Goal: Task Accomplishment & Management: Manage account settings

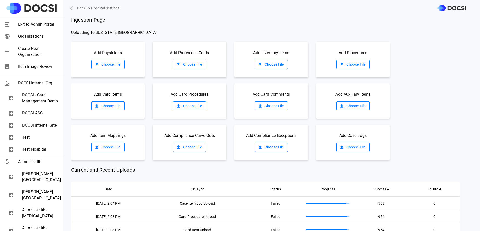
scroll to position [84, 0]
click at [109, 104] on label "Choose File" at bounding box center [107, 106] width 33 height 9
click at [0, 0] on input "Choose File" at bounding box center [0, 0] width 0 height 0
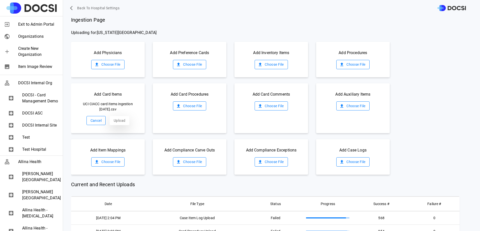
click at [115, 119] on button "Upload" at bounding box center [120, 120] width 20 height 9
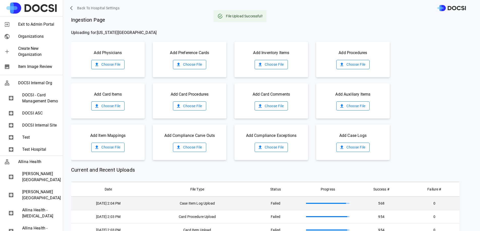
click at [212, 206] on td "Case Item Log Upload" at bounding box center [196, 204] width 103 height 14
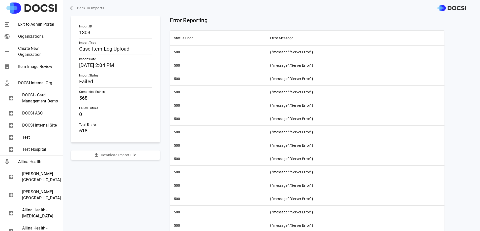
click at [96, 7] on span "Back to Imports" at bounding box center [90, 8] width 27 height 6
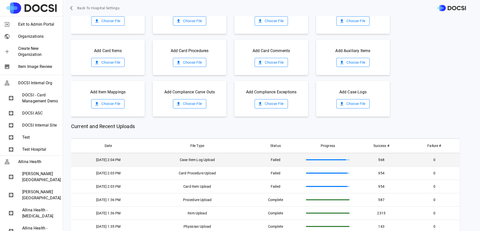
scroll to position [45, 0]
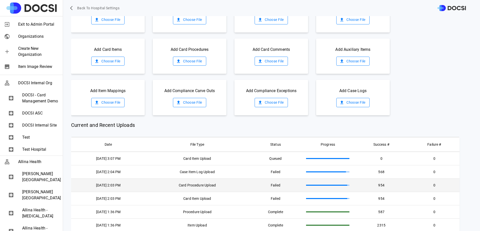
click at [224, 173] on td "Case Item Log Upload" at bounding box center [196, 171] width 103 height 13
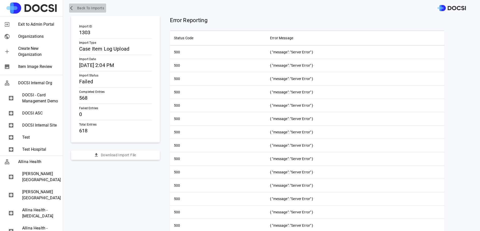
click at [85, 5] on span "Back to Imports" at bounding box center [90, 8] width 27 height 6
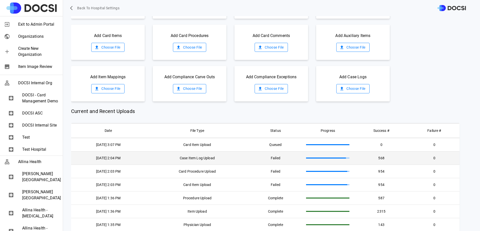
scroll to position [65, 0]
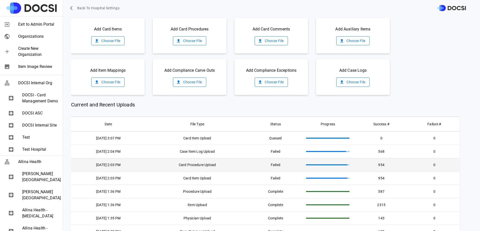
click at [265, 166] on td "Failed" at bounding box center [275, 164] width 53 height 13
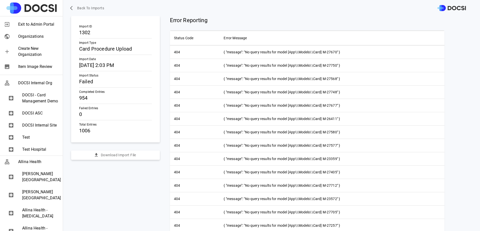
click at [82, 12] on button "Back to Imports" at bounding box center [87, 8] width 37 height 9
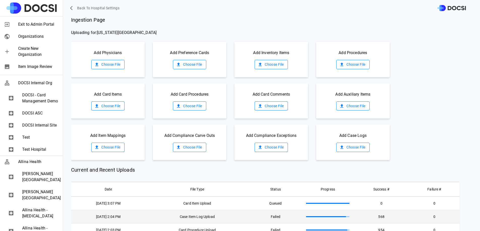
scroll to position [37, 0]
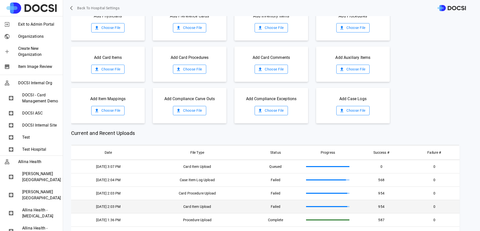
click at [313, 209] on td at bounding box center [327, 206] width 51 height 13
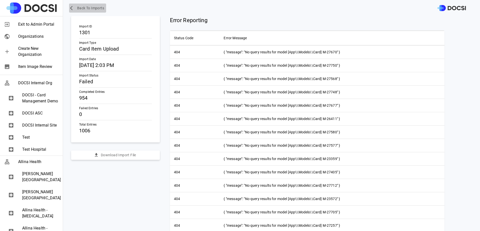
click at [85, 8] on span "Back to Imports" at bounding box center [90, 8] width 27 height 6
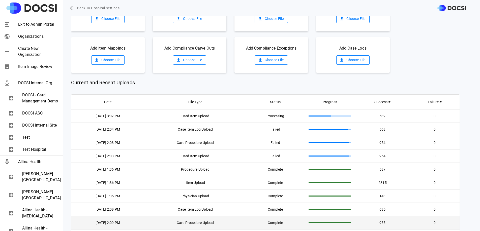
scroll to position [87, 0]
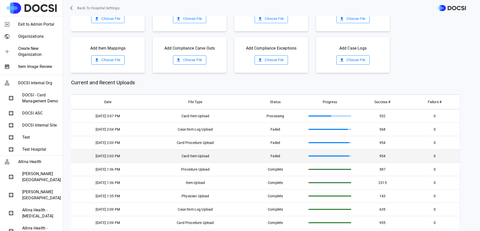
click at [215, 156] on td "Card Item Upload" at bounding box center [195, 155] width 102 height 13
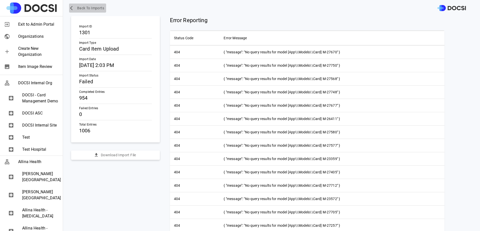
click at [79, 7] on span "Back to Imports" at bounding box center [90, 8] width 27 height 6
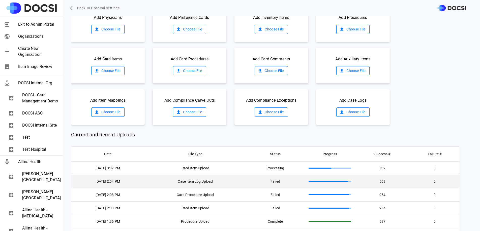
scroll to position [38, 0]
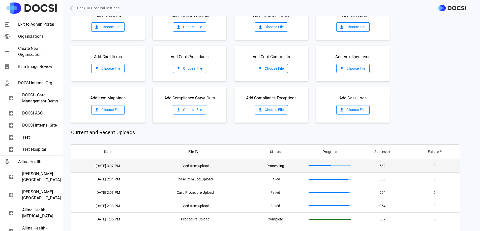
click at [218, 163] on td "Card Item Upload" at bounding box center [195, 166] width 102 height 14
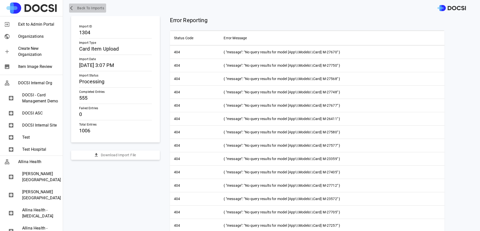
click at [90, 9] on span "Back to Imports" at bounding box center [90, 8] width 27 height 6
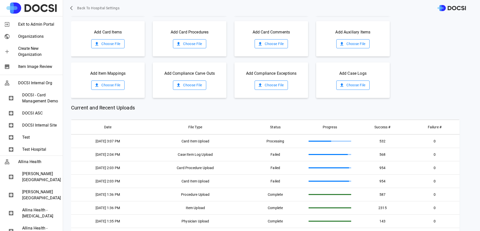
scroll to position [68, 0]
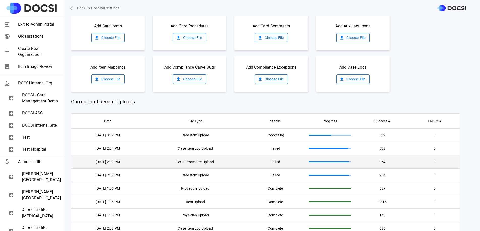
click at [219, 161] on td "Card Procedure Upload" at bounding box center [195, 161] width 102 height 13
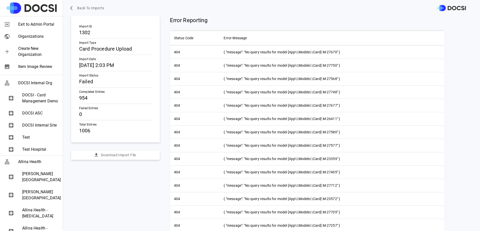
click at [73, 8] on icon "button" at bounding box center [72, 8] width 5 height 5
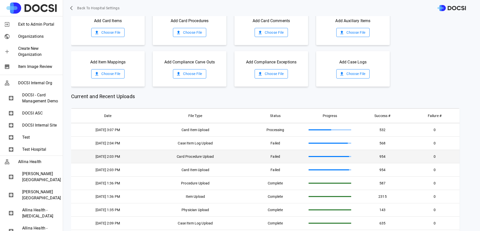
scroll to position [74, 0]
click at [245, 160] on td "Card Procedure Upload" at bounding box center [195, 156] width 102 height 13
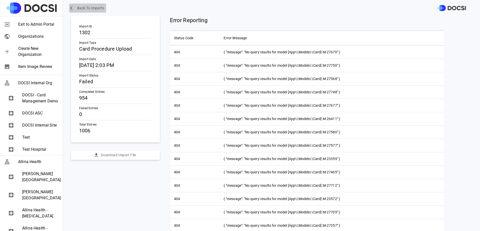
click at [86, 8] on span "Back to Imports" at bounding box center [90, 8] width 27 height 6
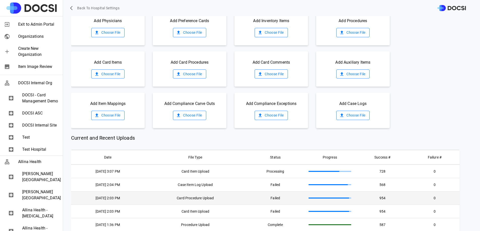
scroll to position [33, 0]
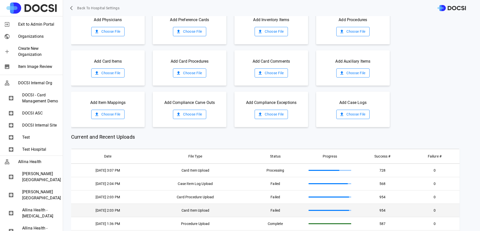
click at [243, 212] on td "Card Item Upload" at bounding box center [195, 210] width 102 height 13
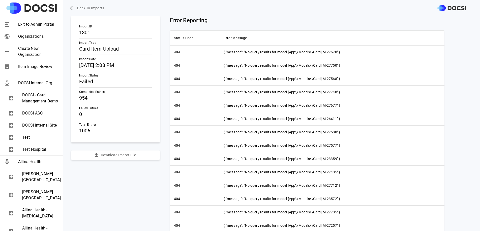
click at [78, 9] on span "Back to Imports" at bounding box center [90, 8] width 27 height 6
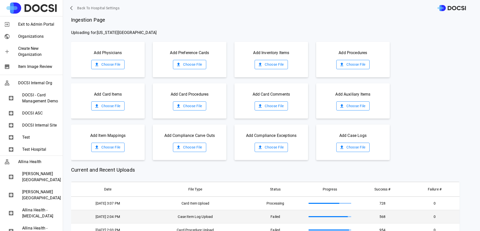
click at [195, 217] on td "Case Item Log Upload" at bounding box center [195, 216] width 102 height 13
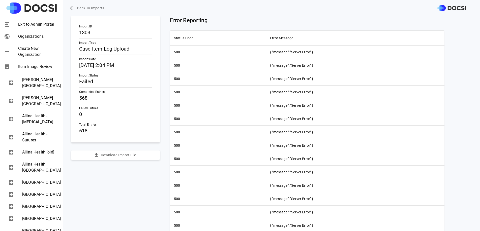
scroll to position [222, 0]
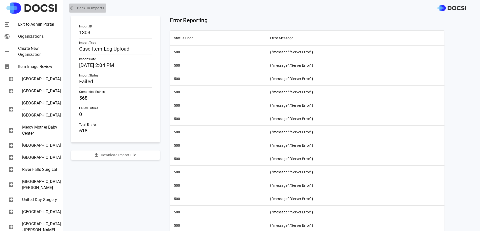
click at [88, 9] on span "Back to Imports" at bounding box center [90, 8] width 27 height 6
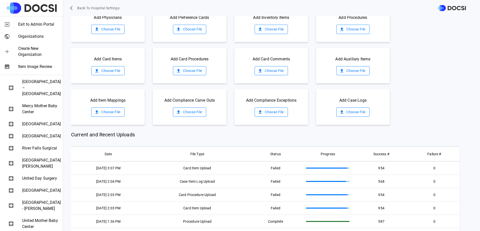
scroll to position [57, 0]
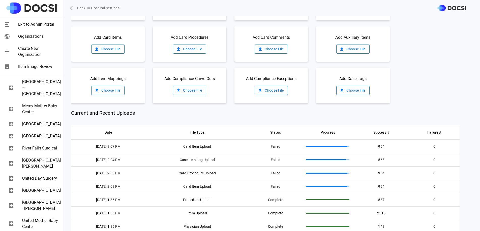
click at [234, 120] on div "Current and Recent Uploads Date File Type Status Progress Success # Failure # […" at bounding box center [265, 191] width 388 height 164
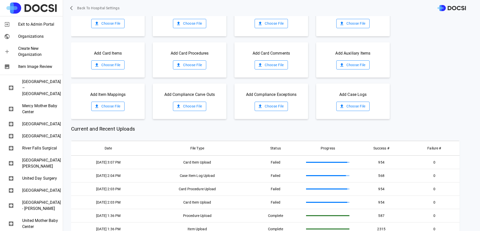
scroll to position [46, 0]
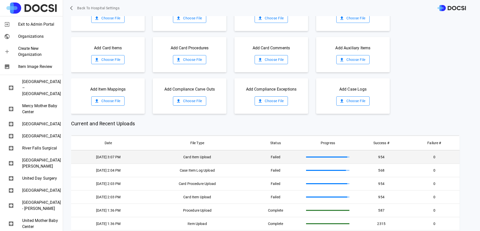
click at [167, 153] on td "Card Item Upload" at bounding box center [196, 157] width 103 height 14
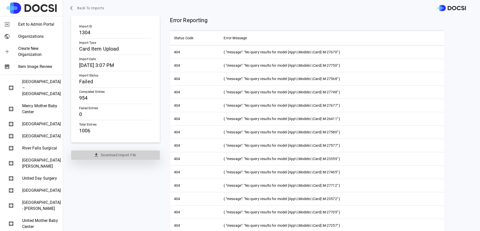
click at [117, 156] on button "Download Import File" at bounding box center [115, 155] width 89 height 9
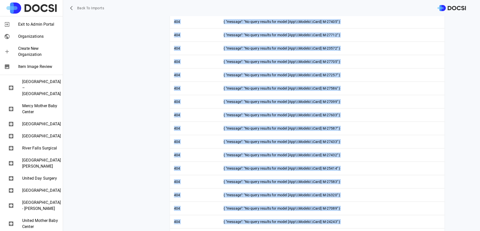
scroll to position [0, 0]
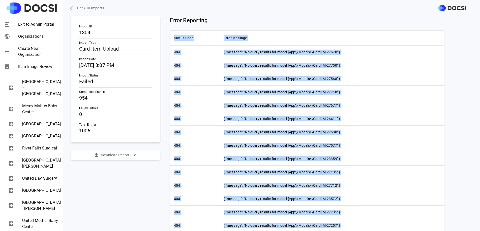
drag, startPoint x: 342, startPoint y: 210, endPoint x: 172, endPoint y: 35, distance: 243.8
copy table "Status Code Error Message 404 { "message": "No query results for model [App\\Mo…"
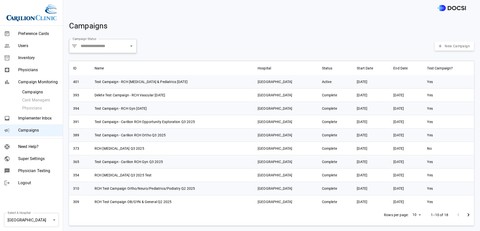
click at [35, 220] on body "Preference Cards Users Inventory Physicians Campaign Monitoring Campaigns Card …" at bounding box center [240, 115] width 480 height 231
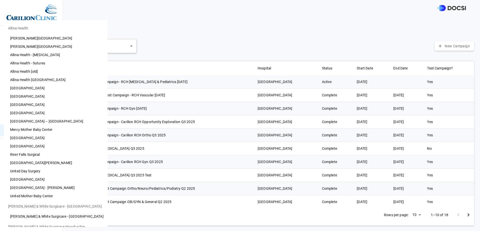
scroll to position [188, 0]
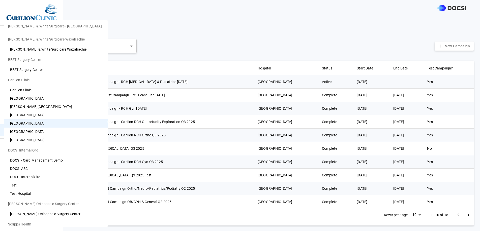
click at [35, 220] on li "Scripps Health" at bounding box center [56, 224] width 104 height 12
drag, startPoint x: 106, startPoint y: 169, endPoint x: 106, endPoint y: 192, distance: 22.9
click at [106, 170] on div at bounding box center [240, 115] width 480 height 231
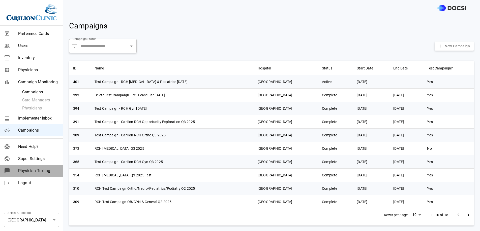
click at [39, 167] on div "0 Physician Texting" at bounding box center [31, 171] width 63 height 12
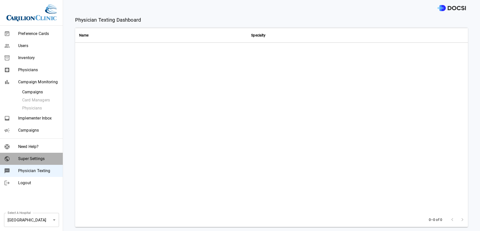
click at [36, 156] on span "Super Settings" at bounding box center [38, 159] width 41 height 6
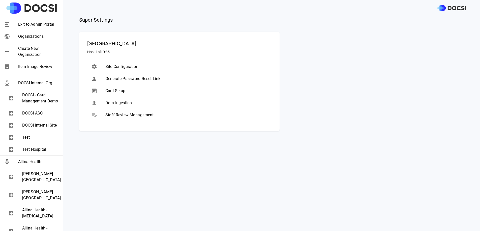
click at [133, 104] on span "Data Ingestion" at bounding box center [186, 103] width 162 height 6
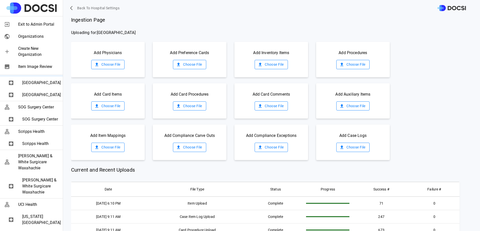
scroll to position [666, 0]
click at [37, 87] on span "[GEOGRAPHIC_DATA]" at bounding box center [40, 84] width 37 height 6
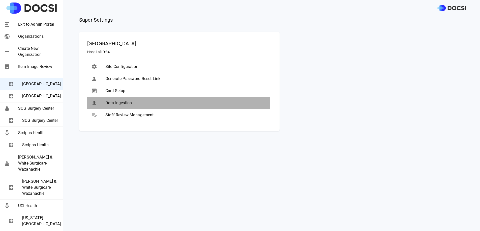
click at [145, 104] on span "Data Ingestion" at bounding box center [186, 103] width 162 height 6
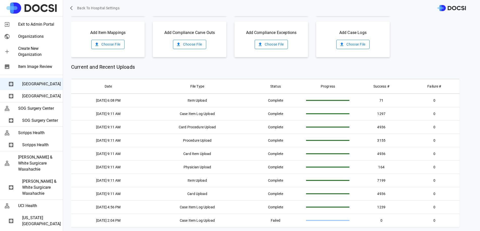
scroll to position [861, 0]
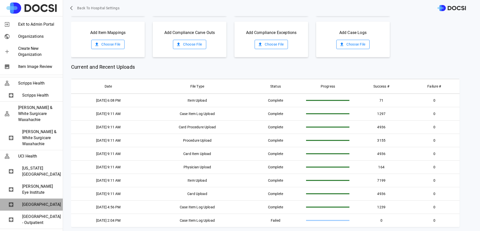
click at [31, 202] on span "[GEOGRAPHIC_DATA]" at bounding box center [40, 205] width 37 height 6
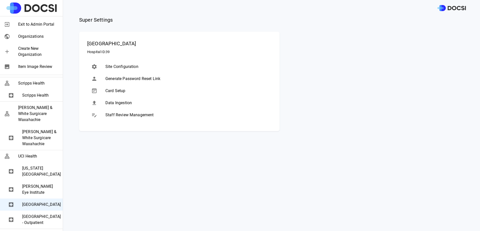
click at [118, 104] on span "Data Ingestion" at bounding box center [186, 103] width 162 height 6
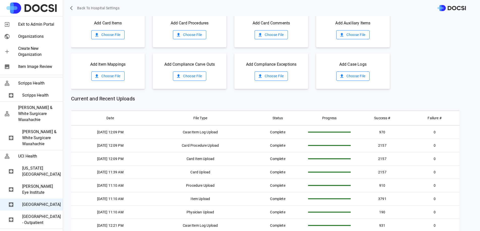
scroll to position [72, 0]
click at [38, 166] on span "[US_STATE][GEOGRAPHIC_DATA]" at bounding box center [40, 172] width 37 height 12
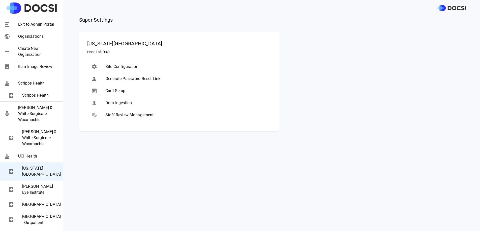
click at [112, 102] on span "Data Ingestion" at bounding box center [186, 103] width 162 height 6
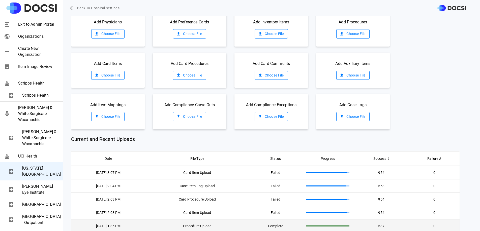
scroll to position [0, 0]
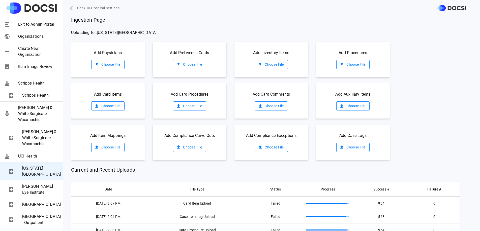
click at [118, 104] on label "Choose File" at bounding box center [107, 106] width 33 height 9
click at [0, 0] on input "Choose File" at bounding box center [0, 0] width 0 height 0
click at [199, 61] on label "Choose File" at bounding box center [189, 64] width 33 height 9
click at [0, 0] on input "Choose File" at bounding box center [0, 0] width 0 height 0
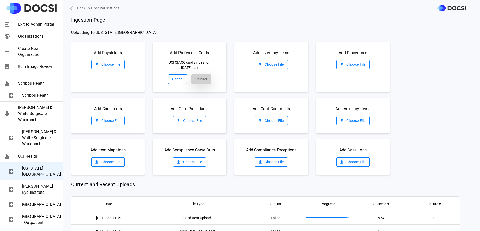
click at [198, 77] on button "Upload" at bounding box center [201, 79] width 20 height 9
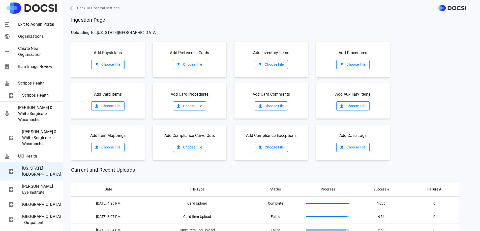
click at [109, 108] on label "Choose File" at bounding box center [107, 106] width 33 height 9
click at [0, 0] on input "Choose File" at bounding box center [0, 0] width 0 height 0
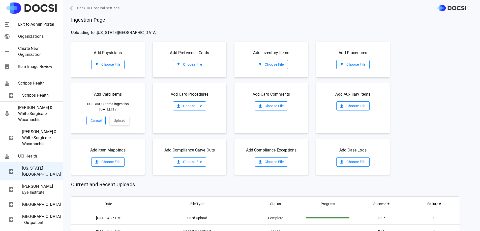
click at [98, 124] on button "Cancel" at bounding box center [95, 120] width 19 height 9
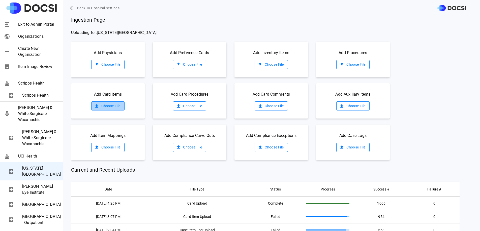
click at [111, 106] on label "Choose File" at bounding box center [107, 106] width 33 height 9
click at [0, 0] on input "Choose File" at bounding box center [0, 0] width 0 height 0
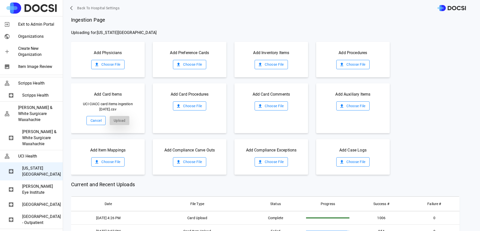
click at [117, 121] on button "Upload" at bounding box center [120, 120] width 20 height 9
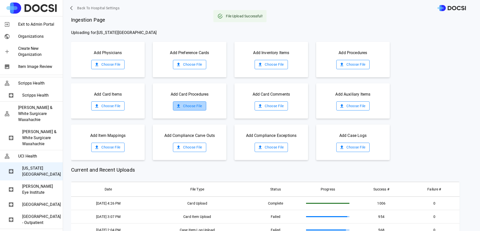
click at [178, 104] on icon at bounding box center [178, 106] width 5 height 5
click at [0, 0] on input "Choose File" at bounding box center [0, 0] width 0 height 0
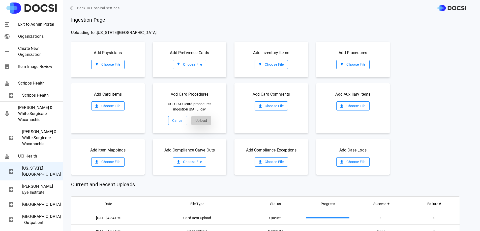
click at [196, 120] on button "Upload" at bounding box center [201, 120] width 20 height 9
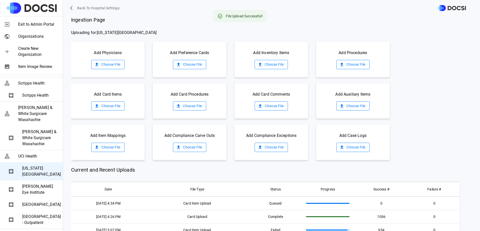
click at [345, 160] on div "Ingestion Page Uploading for: California Irvine Advanced Care Center Add Physic…" at bounding box center [275, 131] width 409 height 231
click at [345, 148] on label "Choose File" at bounding box center [352, 147] width 33 height 9
click at [0, 0] on input "Choose File" at bounding box center [0, 0] width 0 height 0
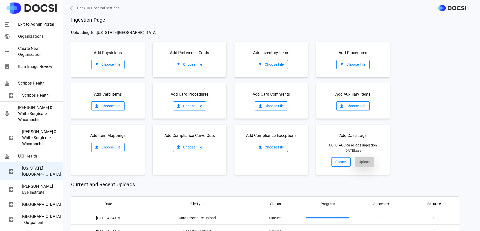
click at [362, 161] on button "Upload" at bounding box center [365, 161] width 20 height 9
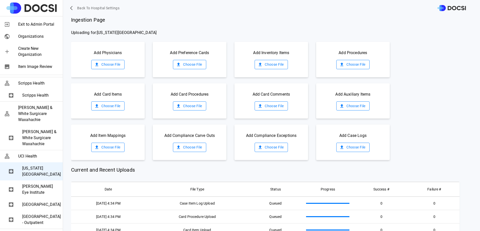
click at [290, 31] on span "Uploading for: California Irvine Advanced Care Center" at bounding box center [275, 33] width 409 height 6
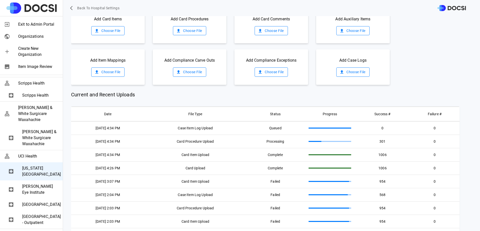
scroll to position [84, 0]
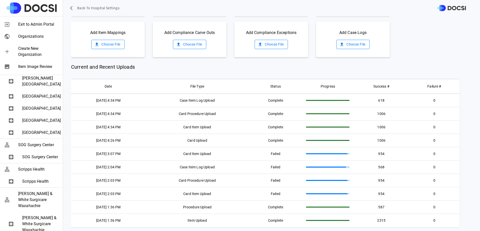
scroll to position [861, 0]
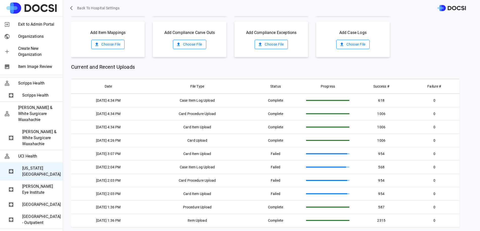
click at [37, 184] on span "Gavin Herbert Eye Institute" at bounding box center [40, 190] width 37 height 12
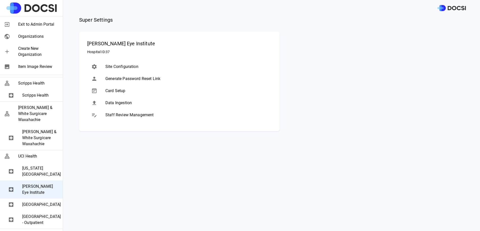
click at [119, 101] on span "Data Ingestion" at bounding box center [186, 103] width 162 height 6
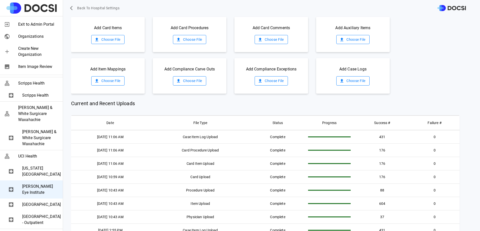
scroll to position [79, 0]
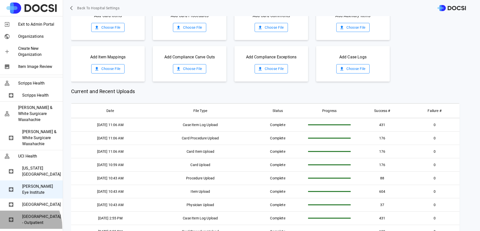
click at [16, 221] on div "[GEOGRAPHIC_DATA] - Outpatient" at bounding box center [31, 220] width 63 height 18
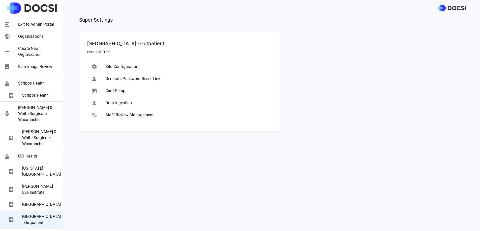
click at [147, 101] on span "Data Ingestion" at bounding box center [186, 103] width 162 height 6
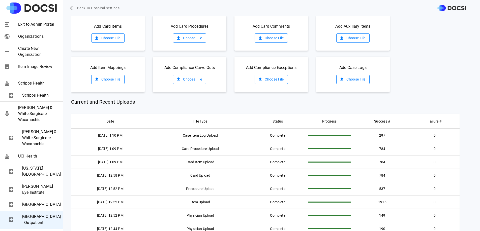
scroll to position [69, 0]
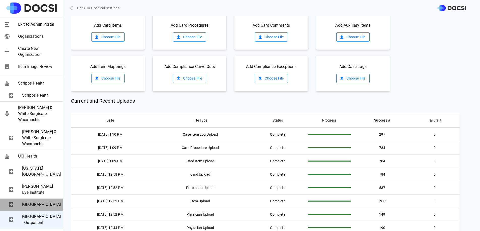
click at [33, 202] on span "[GEOGRAPHIC_DATA]" at bounding box center [40, 205] width 37 height 6
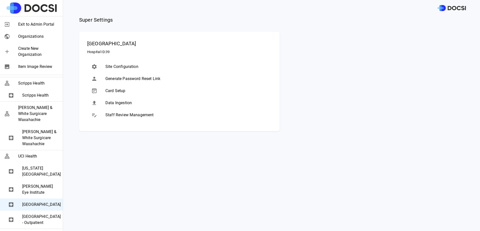
click at [97, 100] on div at bounding box center [98, 103] width 14 height 6
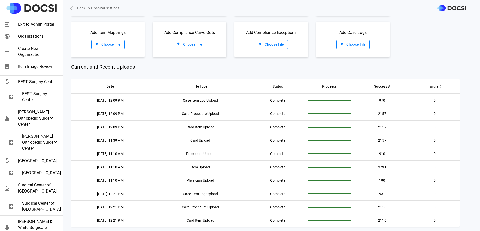
scroll to position [315, 0]
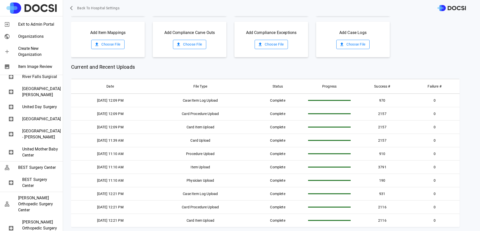
click at [37, 26] on span "Exit to Admin Portal" at bounding box center [38, 24] width 41 height 6
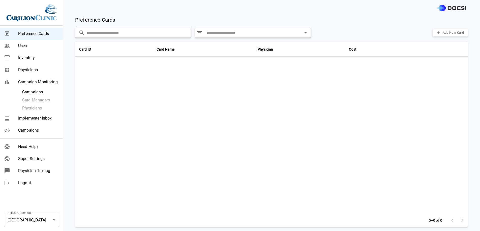
click at [36, 130] on span "Campaigns" at bounding box center [38, 131] width 41 height 6
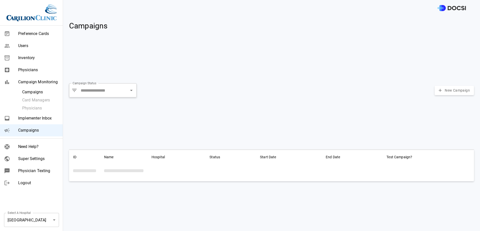
click at [51, 221] on body "Preference Cards Users Inventory Physicians Campaign Monitoring Campaigns Card …" at bounding box center [240, 115] width 480 height 231
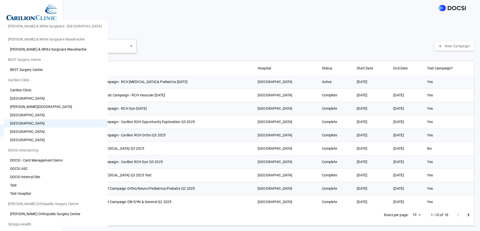
scroll to position [308, 0]
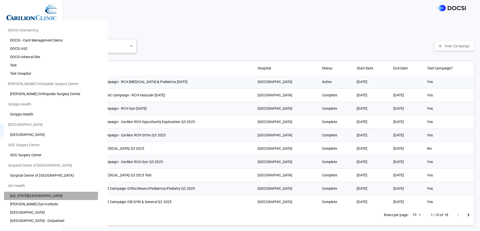
click at [51, 194] on li "[US_STATE][GEOGRAPHIC_DATA]" at bounding box center [56, 196] width 104 height 8
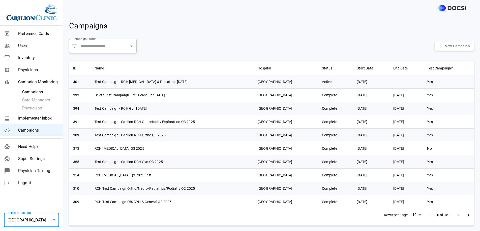
type input "**"
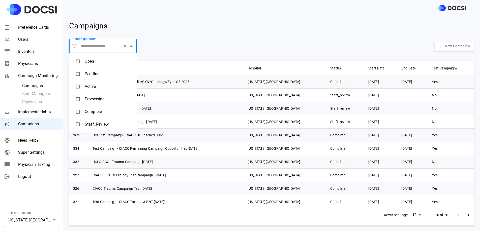
click at [110, 47] on input "Campaign Status" at bounding box center [99, 46] width 41 height 10
drag, startPoint x: 102, startPoint y: 76, endPoint x: 99, endPoint y: 83, distance: 7.7
click at [99, 83] on ul "Open Pending Active Processing Complete Staff_Review" at bounding box center [103, 93] width 68 height 80
click at [99, 83] on li "Active" at bounding box center [103, 86] width 68 height 13
type input "******"
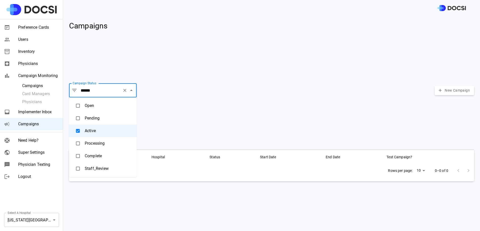
click at [54, 225] on body "Preference Cards Users Inventory Physicians Campaign Monitoring Campaigns Card …" at bounding box center [240, 115] width 480 height 231
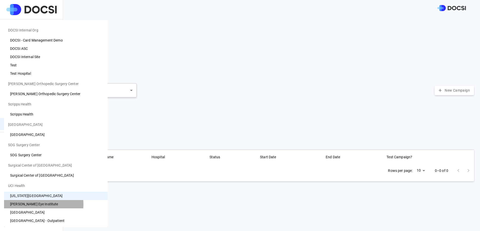
click at [39, 205] on li "[PERSON_NAME] Eye Institute" at bounding box center [56, 204] width 104 height 8
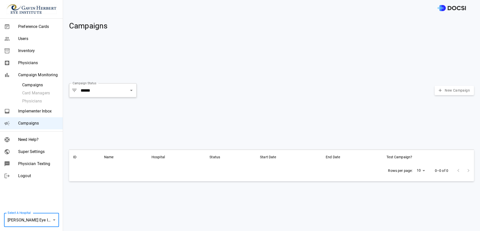
click at [41, 223] on body "Preference Cards Users Inventory Physicians Campaign Monitoring Campaigns Card …" at bounding box center [240, 115] width 480 height 231
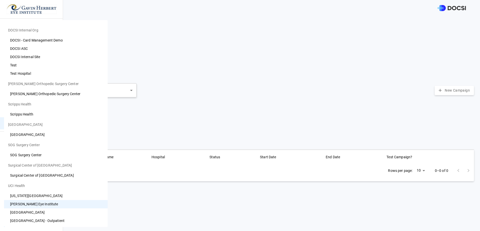
click at [38, 213] on li "[GEOGRAPHIC_DATA]" at bounding box center [56, 213] width 104 height 8
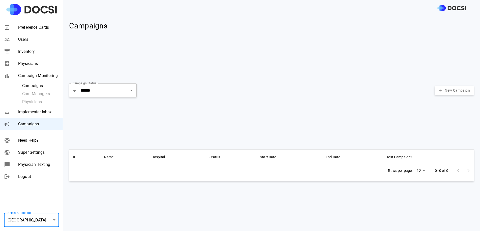
click at [39, 217] on body "Preference Cards Users Inventory Physicians Campaign Monitoring Campaigns Card …" at bounding box center [240, 115] width 480 height 231
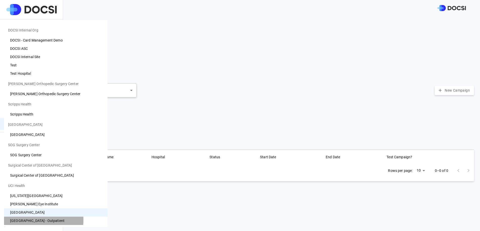
click at [39, 220] on li "[GEOGRAPHIC_DATA] - Outpatient" at bounding box center [56, 221] width 104 height 8
type input "**"
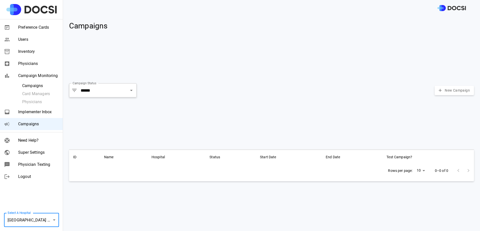
click at [93, 202] on div "ID Name Hospital Status Start Date End Date Test Campaign? Rows per page: 10 **…" at bounding box center [269, 187] width 409 height 82
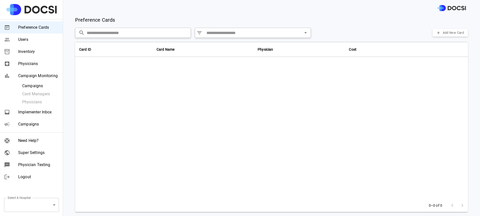
click at [302, 33] on icon "Open" at bounding box center [305, 33] width 6 height 6
click at [326, 28] on div "​ ​ ​ ​ Add New Card" at bounding box center [271, 33] width 393 height 10
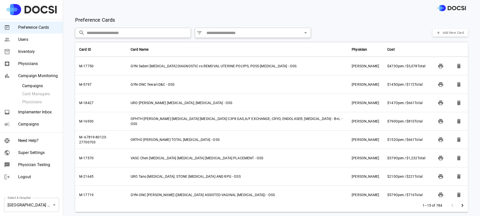
click at [420, 26] on div "Preference Cards Add New Card ​ ​ ​ ​ Add New Card Card ID Card Name Physician …" at bounding box center [271, 116] width 417 height 200
click at [223, 12] on div at bounding box center [271, 8] width 417 height 16
